Goal: Task Accomplishment & Management: Use online tool/utility

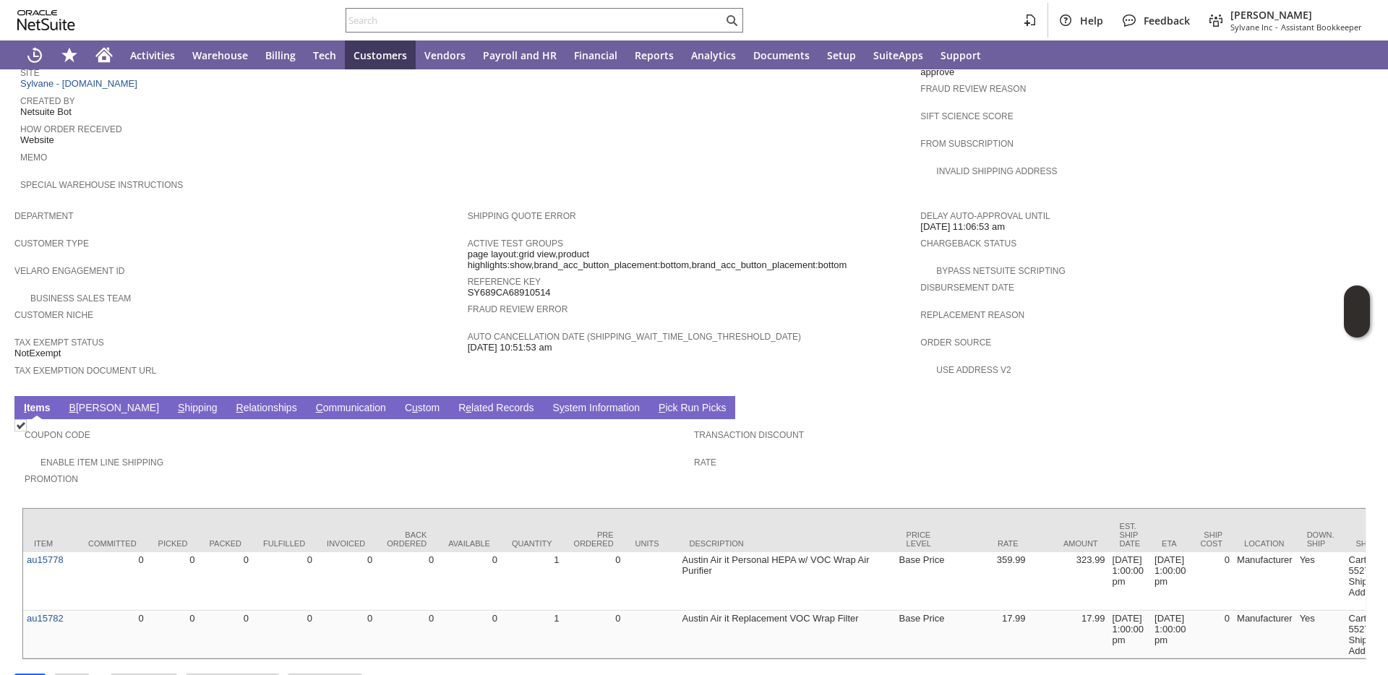
scroll to position [740, 0]
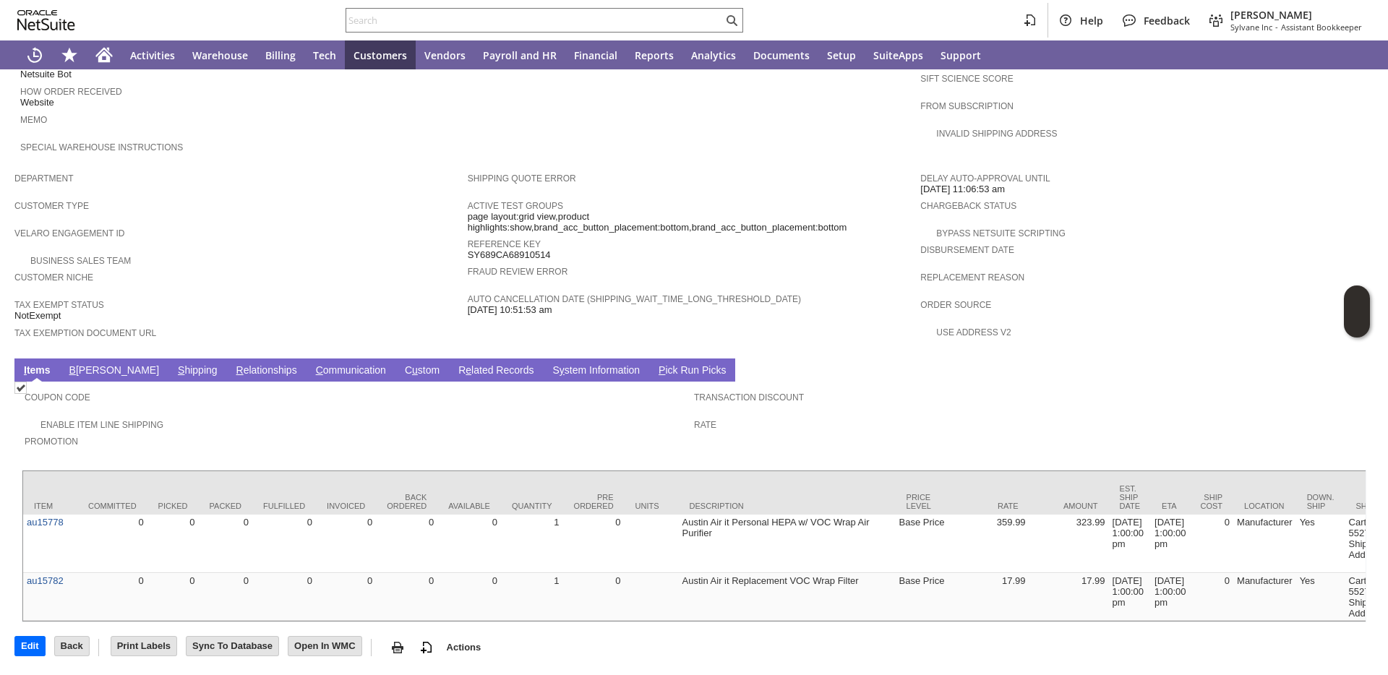
click at [79, 364] on link "B illing" at bounding box center [114, 371] width 97 height 14
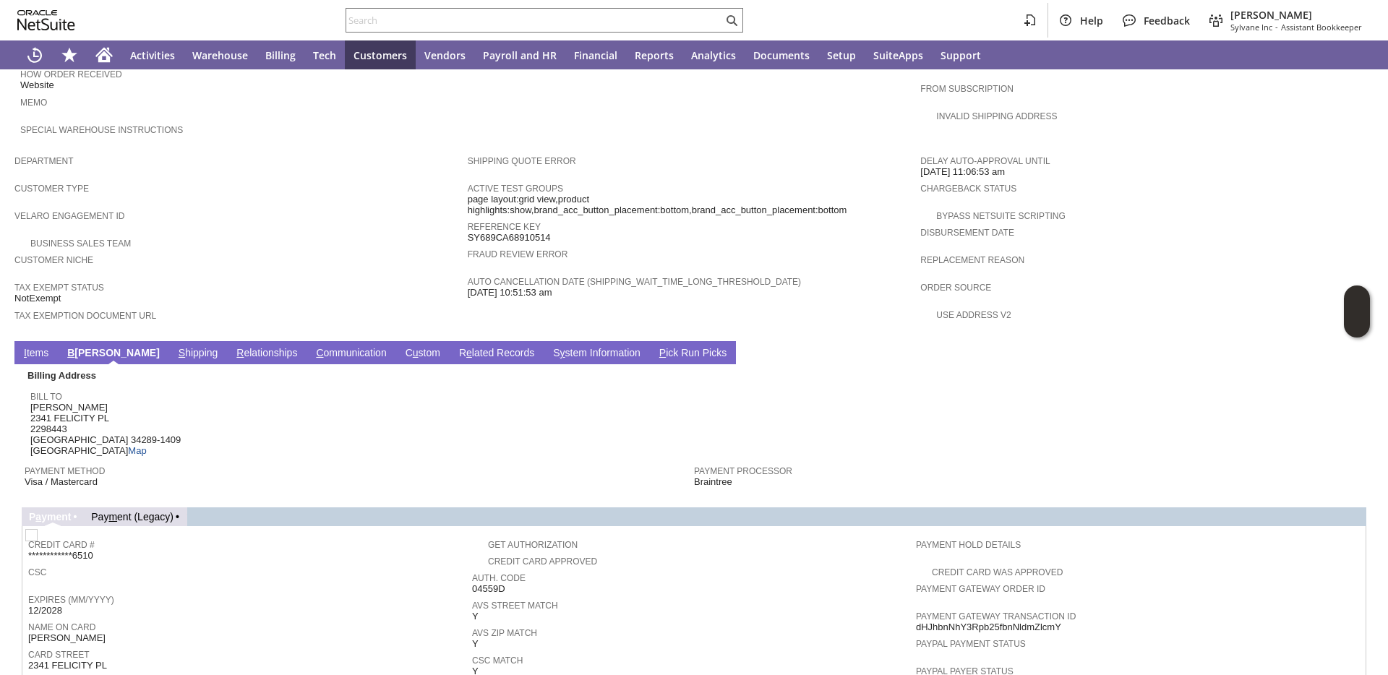
click at [265, 462] on span "Payment Method" at bounding box center [356, 469] width 662 height 14
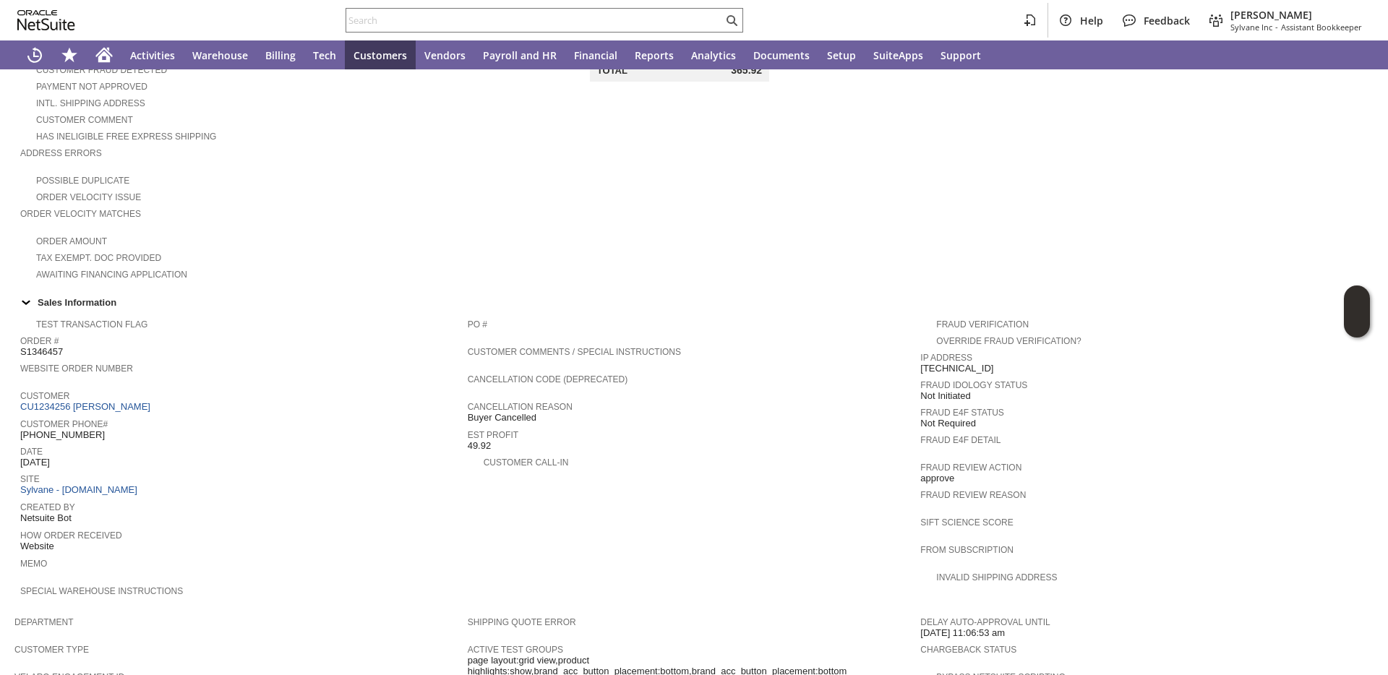
scroll to position [0, 0]
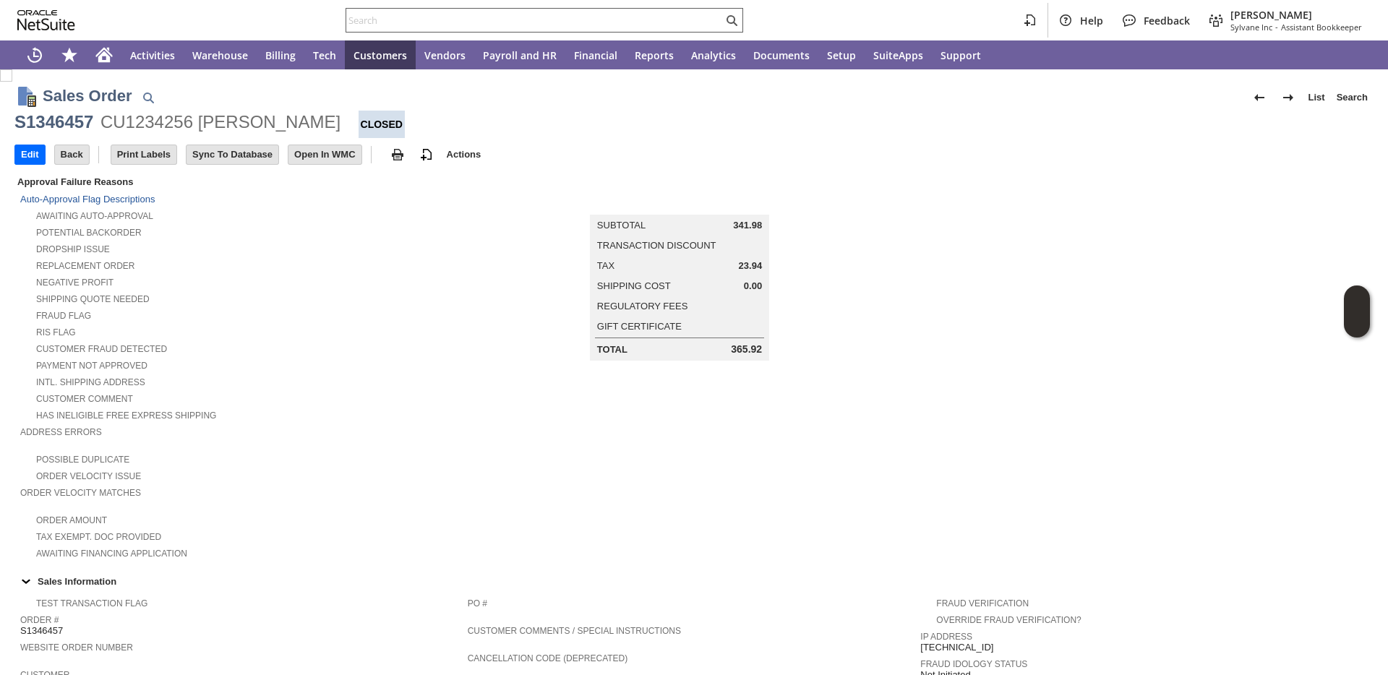
click at [570, 21] on input "text" at bounding box center [534, 20] width 377 height 17
paste input "P218621"
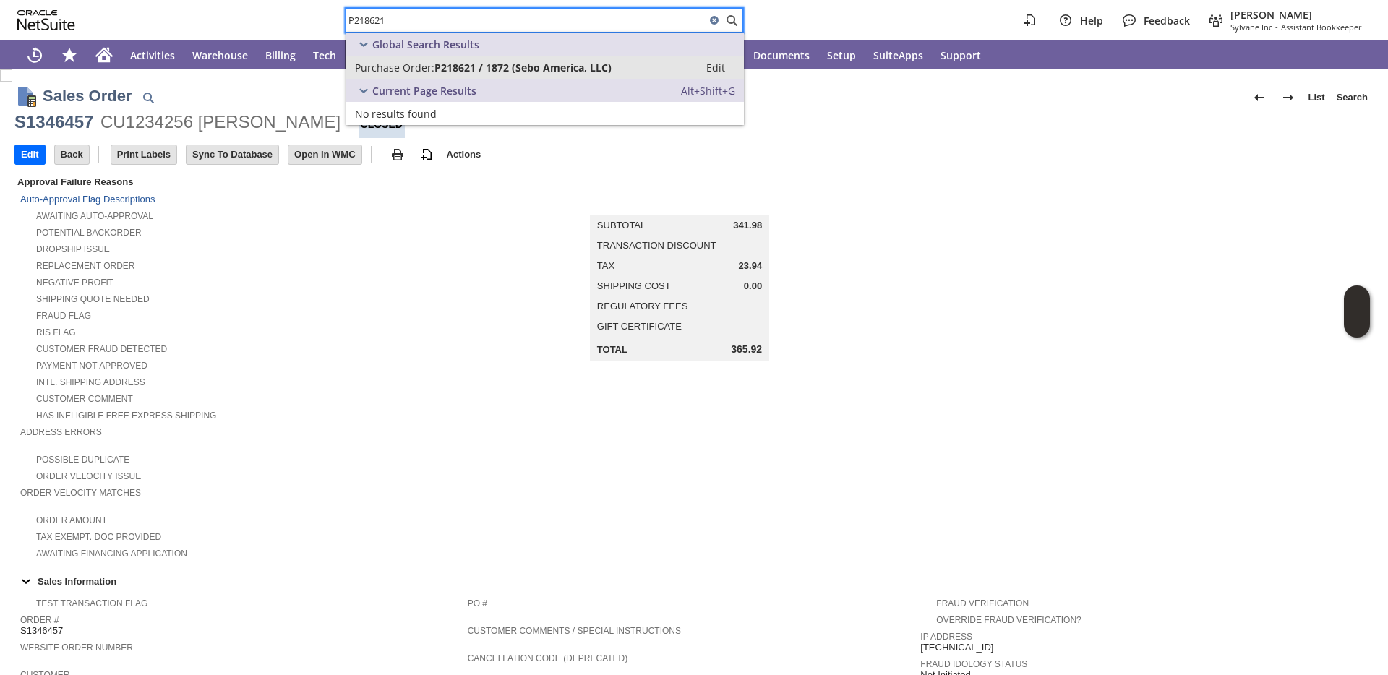
type input "P218621"
click at [532, 67] on span "P218621 / 1872 (Sebo America, LLC)" at bounding box center [523, 68] width 177 height 14
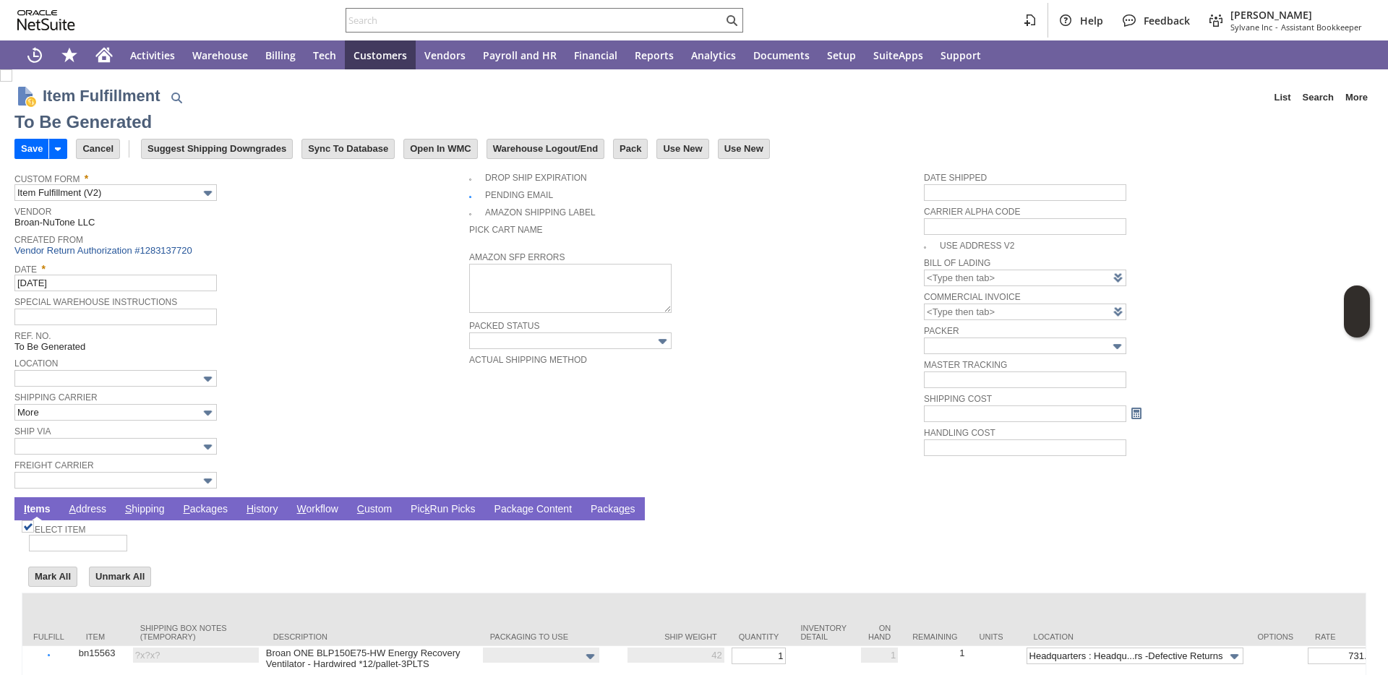
type input "0.00"
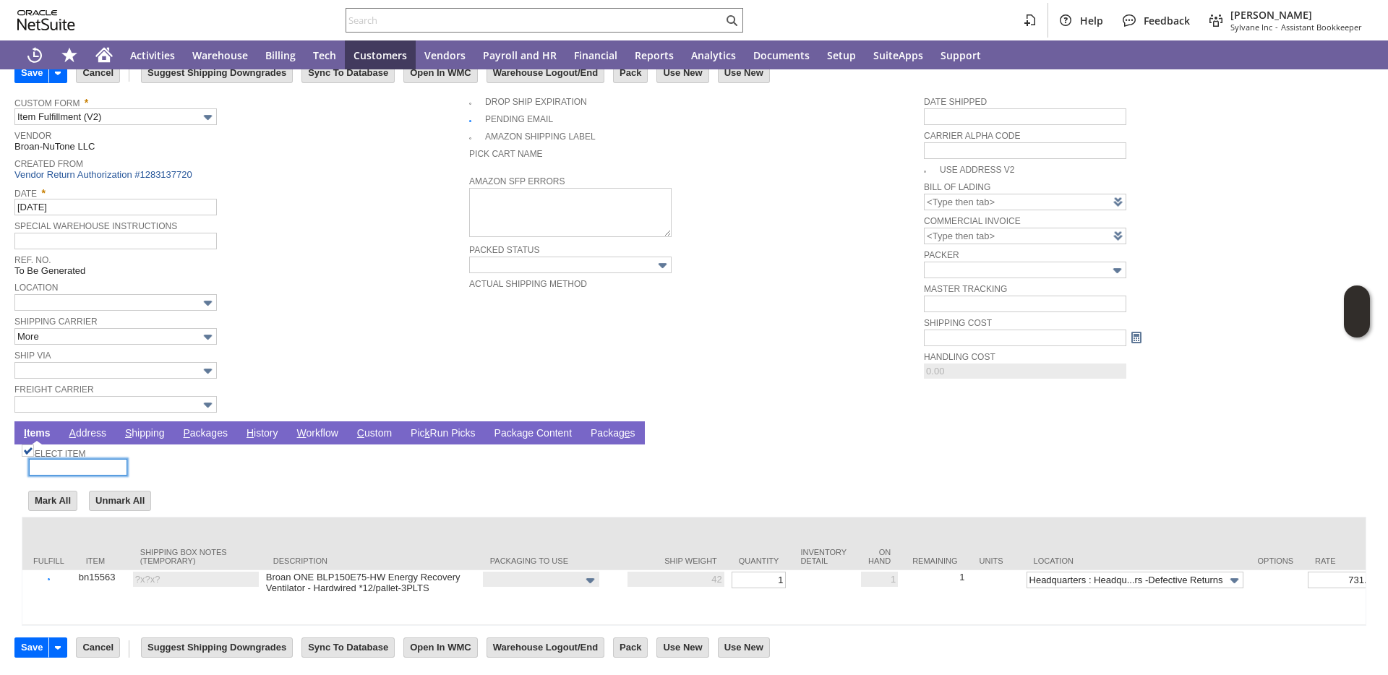
scroll to position [93, 0]
click at [175, 396] on input "text" at bounding box center [115, 404] width 202 height 17
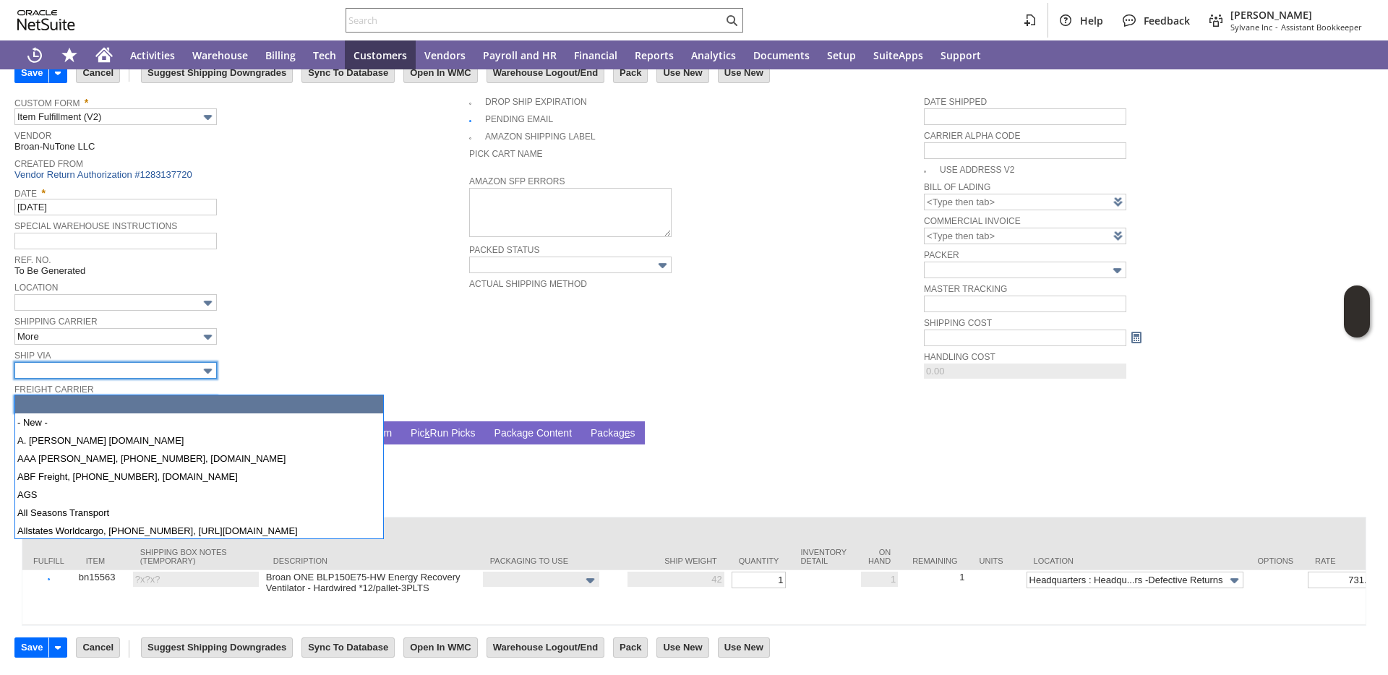
click at [176, 362] on input "text" at bounding box center [115, 370] width 202 height 17
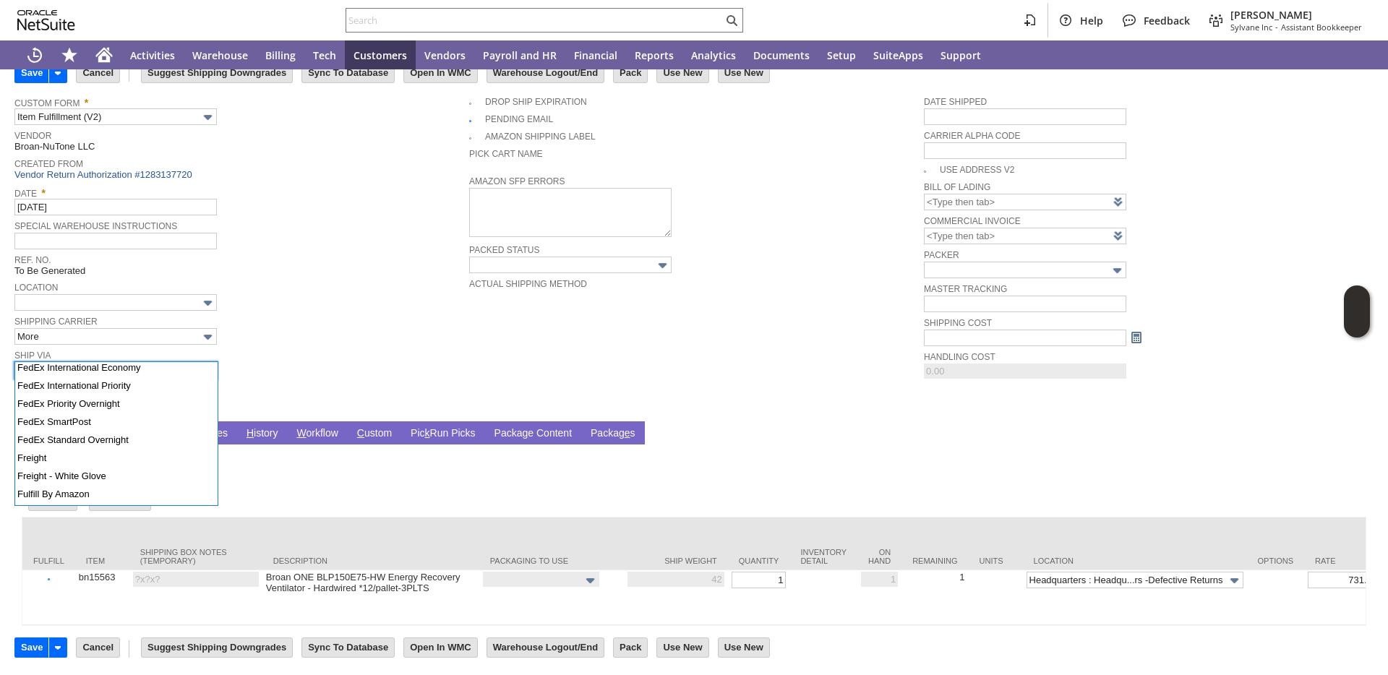
scroll to position [609, 0]
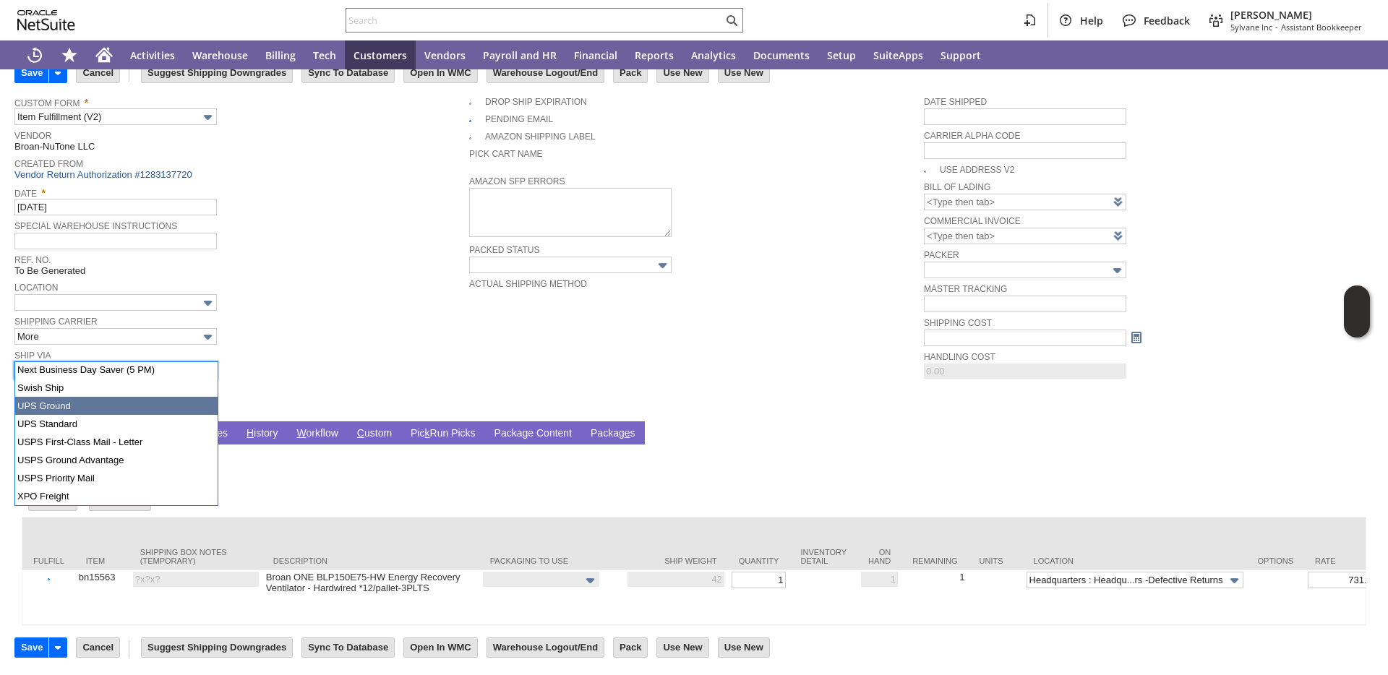
type input "UPS Ground"
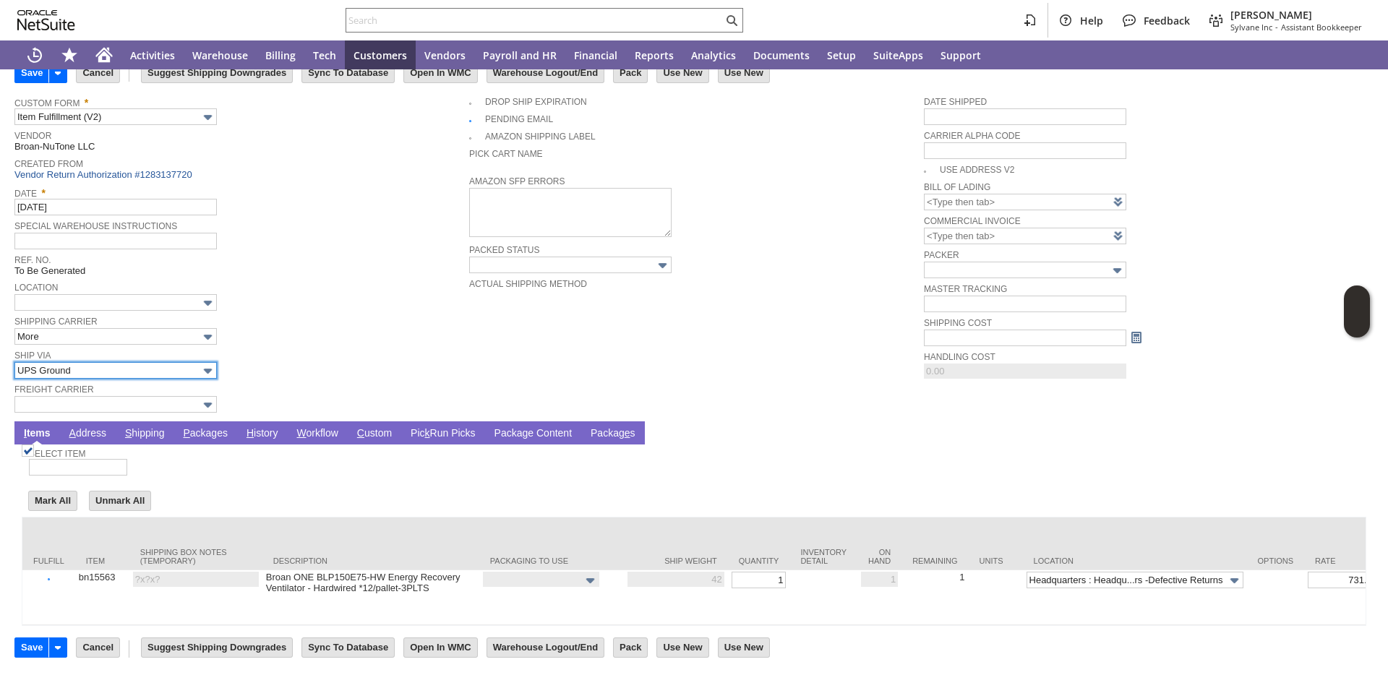
type input "42"
type input "OK"
click at [202, 427] on link "P ackages" at bounding box center [205, 434] width 52 height 14
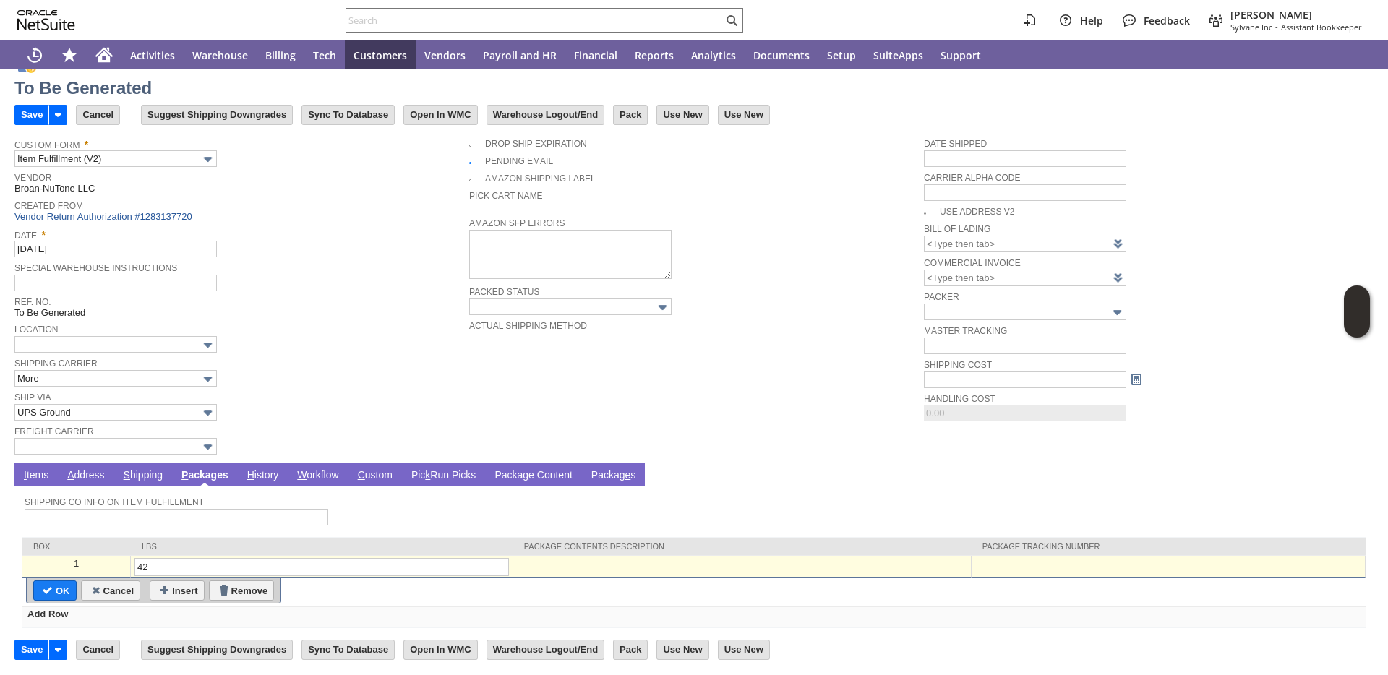
click at [975, 565] on div at bounding box center [1168, 564] width 386 height 12
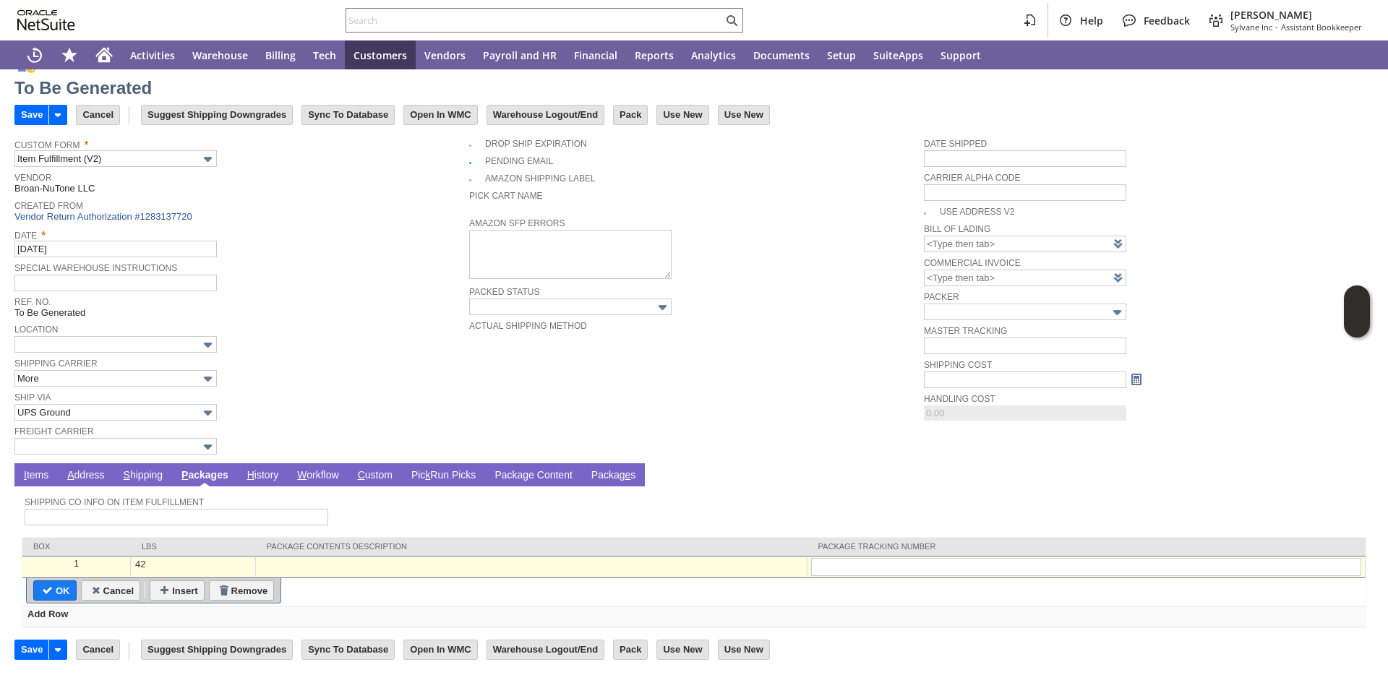
type input "1Z5898915097165507"
type input "Add"
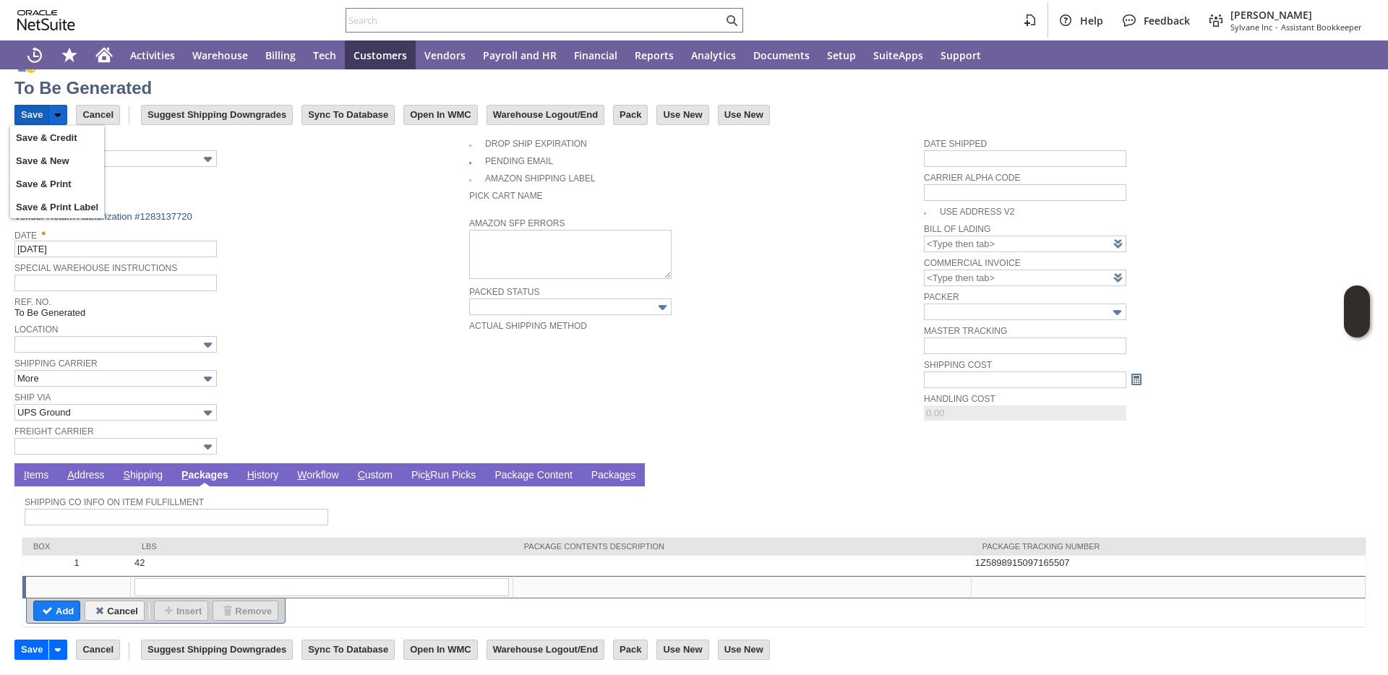
click at [38, 116] on input "Save" at bounding box center [31, 115] width 33 height 19
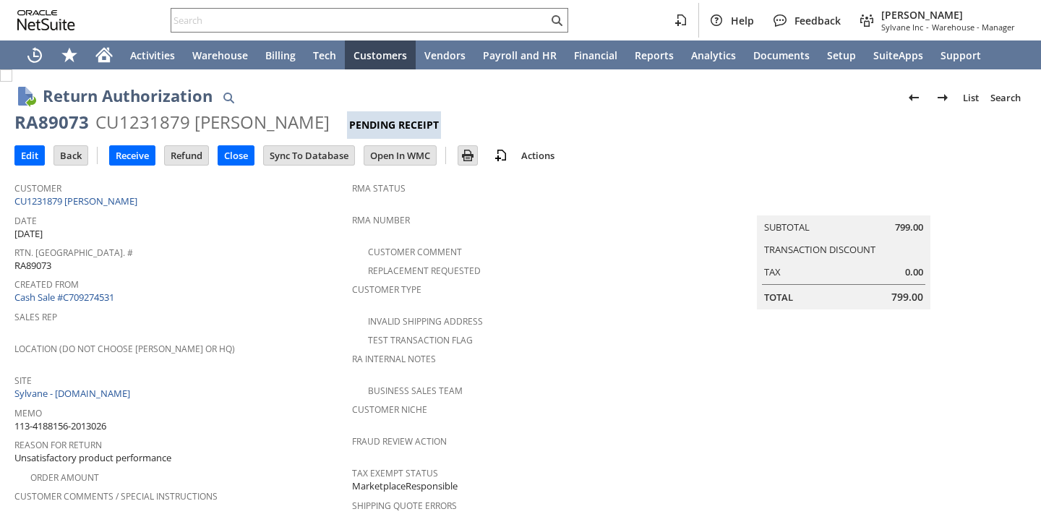
click at [314, 280] on span "Created From" at bounding box center [179, 282] width 330 height 17
click at [134, 155] on input "Receive" at bounding box center [132, 155] width 45 height 19
click at [304, 213] on span "Date" at bounding box center [179, 218] width 330 height 17
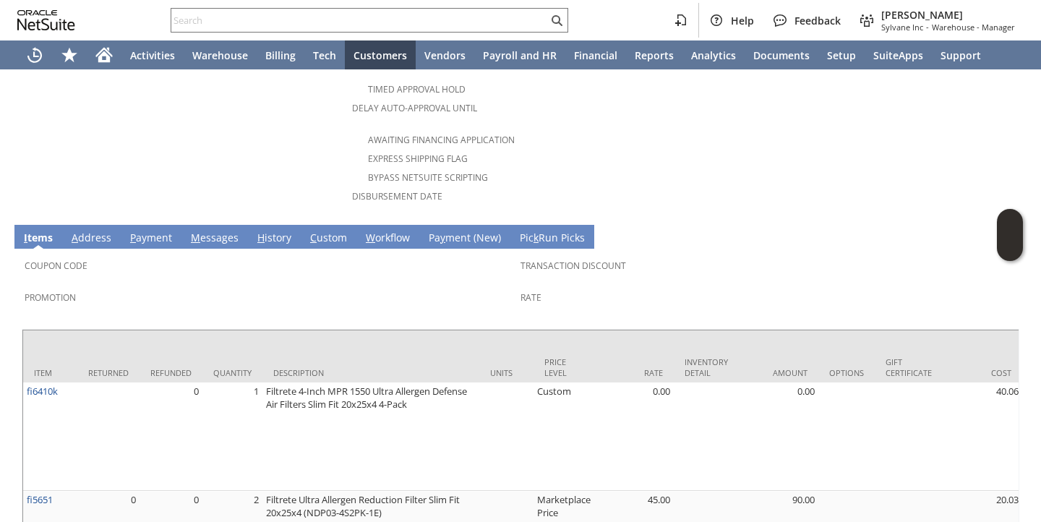
scroll to position [759, 0]
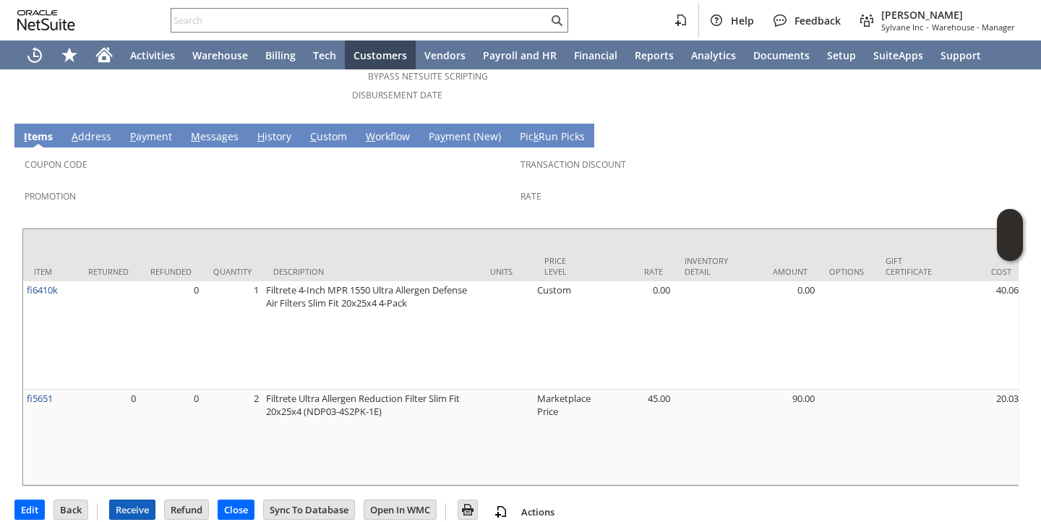
click at [138, 500] on input "Receive" at bounding box center [132, 509] width 45 height 19
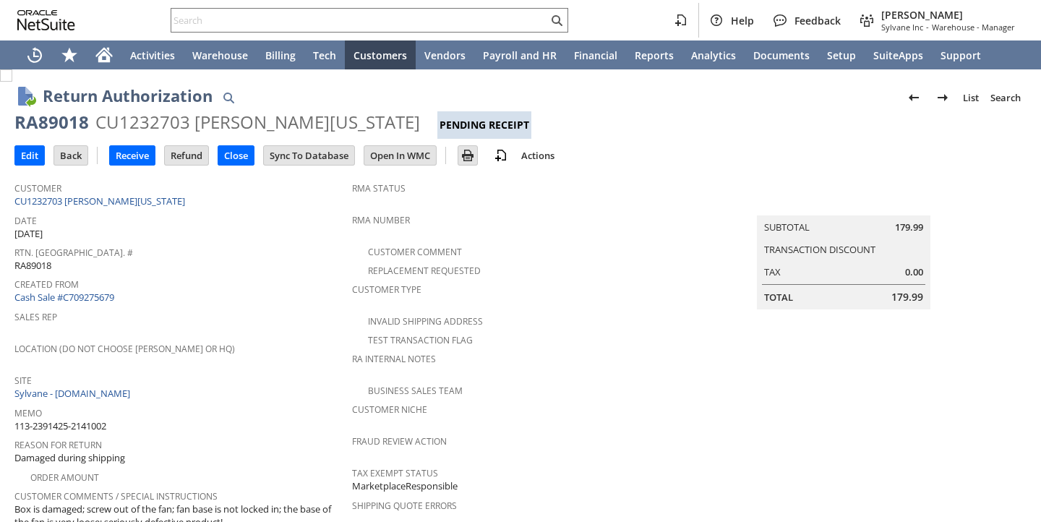
click at [321, 262] on div "Rtn. Auth. # RA89018" at bounding box center [179, 257] width 330 height 30
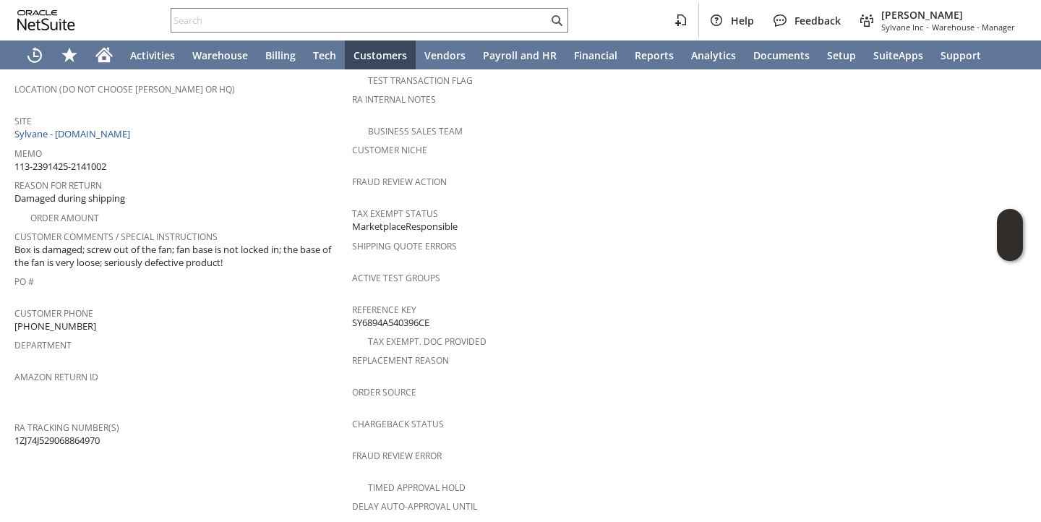
scroll to position [625, 0]
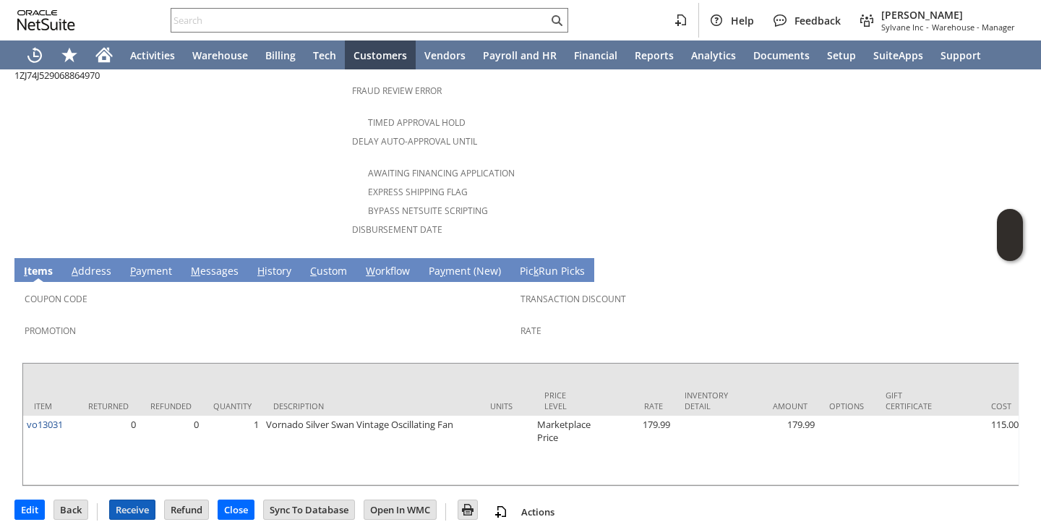
click at [141, 500] on input "Receive" at bounding box center [132, 509] width 45 height 19
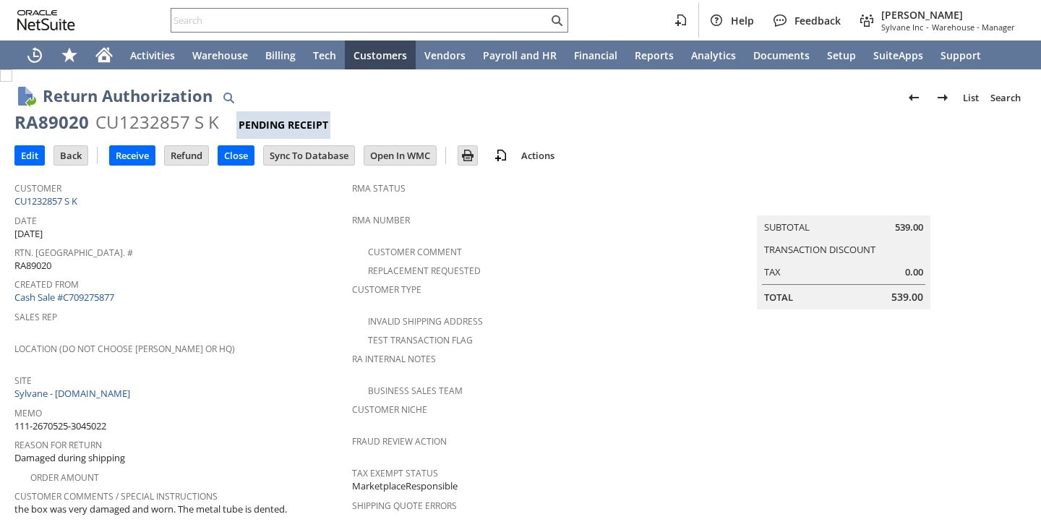
click at [275, 297] on div "Created From Cash Sale #C709275877" at bounding box center [179, 289] width 330 height 31
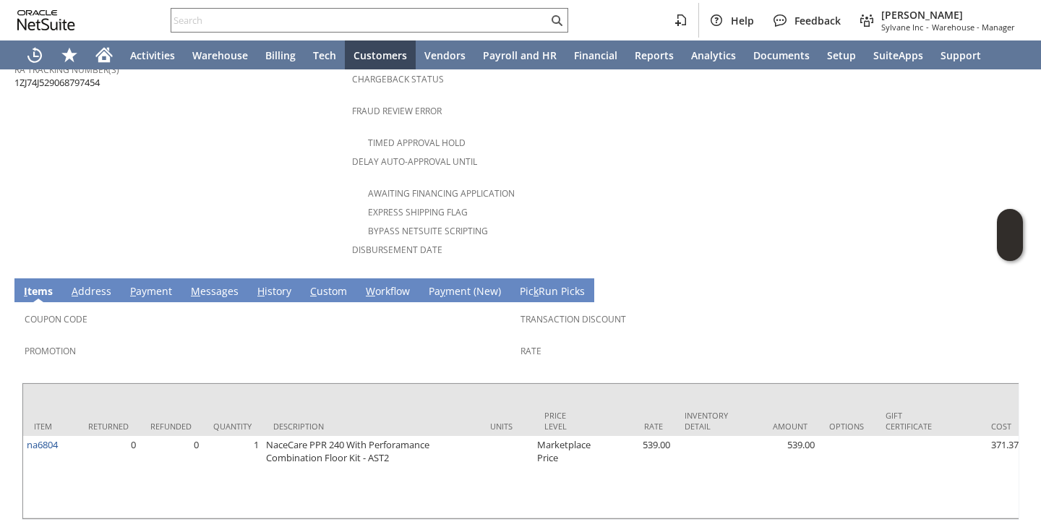
scroll to position [664, 0]
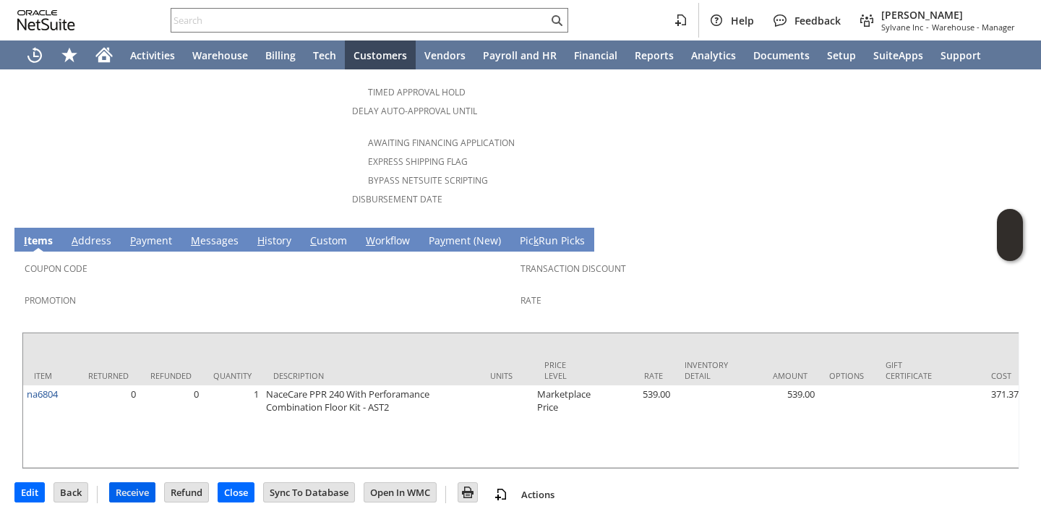
click at [134, 494] on input "Receive" at bounding box center [132, 492] width 45 height 19
